Goal: Navigation & Orientation: Find specific page/section

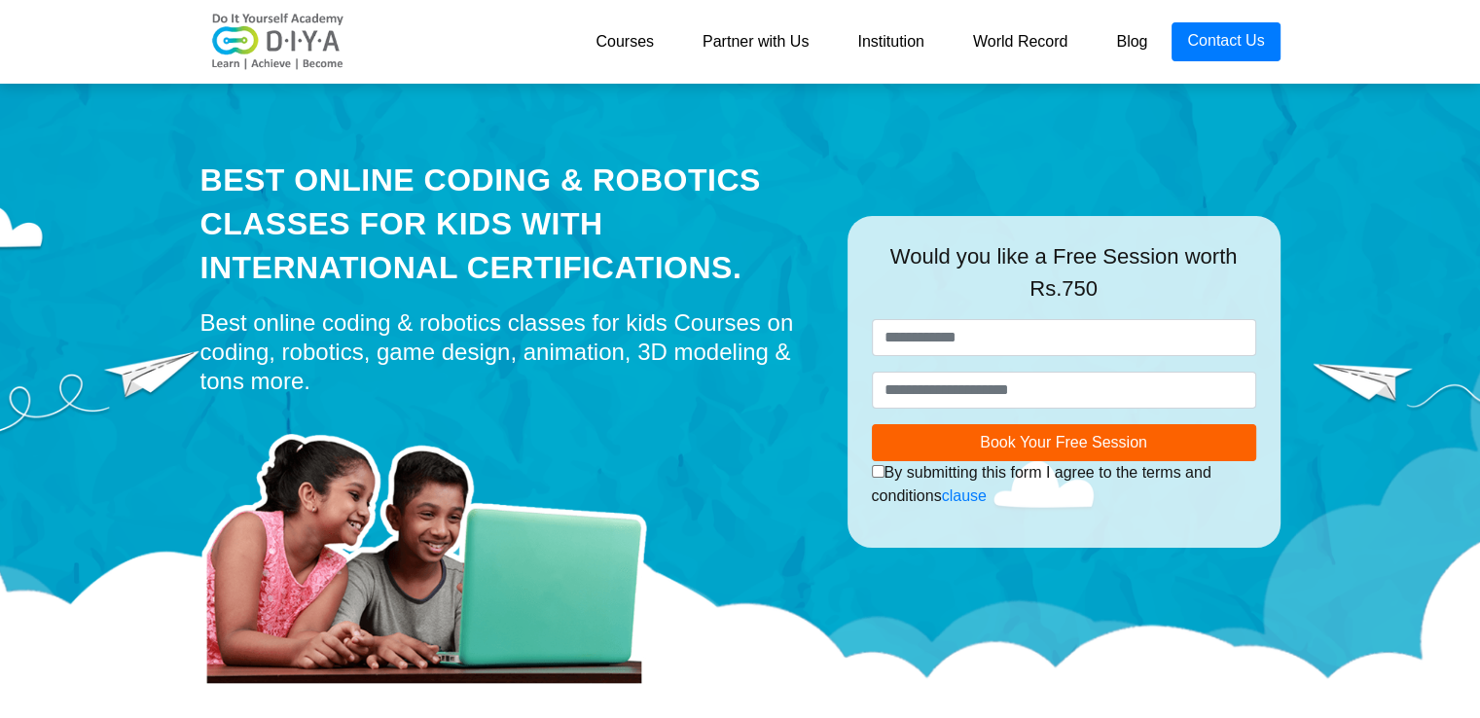
drag, startPoint x: 1395, startPoint y: 32, endPoint x: 1405, endPoint y: 32, distance: 10.7
click at [1404, 32] on nav "Courses Partner with Us Institution World Record Blog Contact Us" at bounding box center [740, 42] width 1480 height 84
click at [1425, 33] on nav "Courses Partner with Us Institution World Record Blog Contact Us" at bounding box center [740, 42] width 1480 height 84
